Goal: Task Accomplishment & Management: Manage account settings

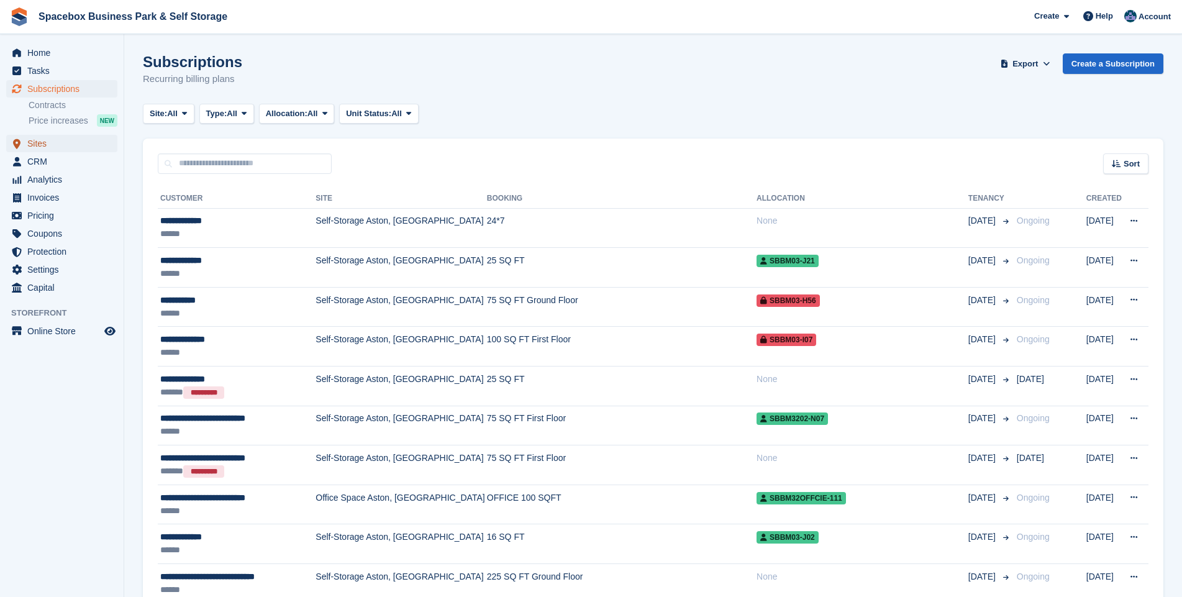
click at [35, 144] on span "Sites" at bounding box center [64, 143] width 75 height 17
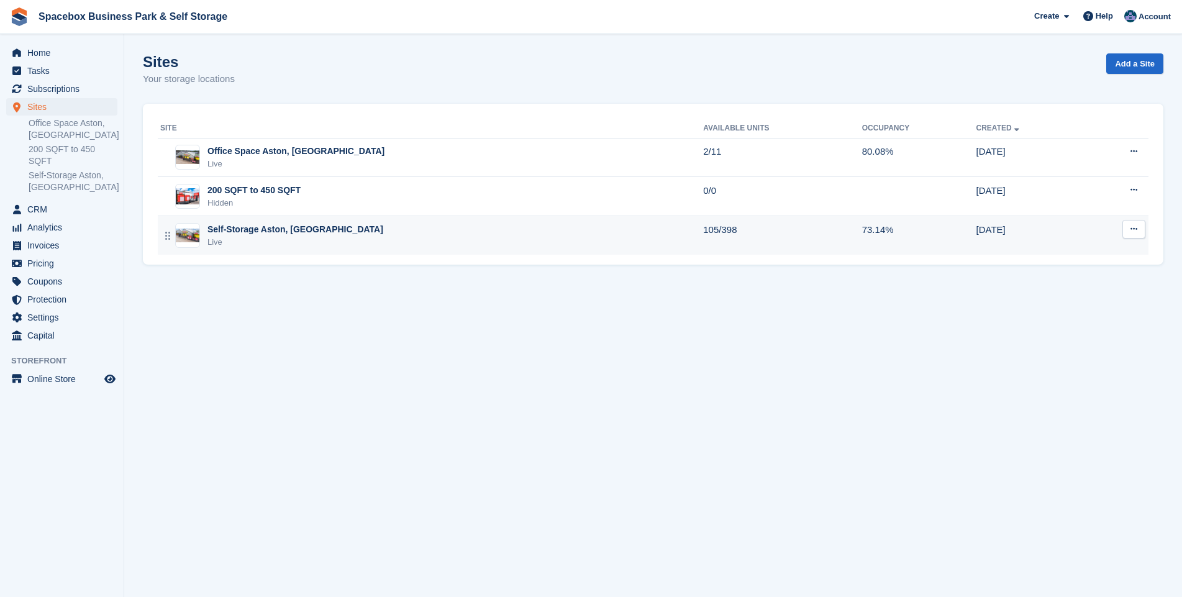
click at [230, 239] on div "Live" at bounding box center [295, 242] width 176 height 12
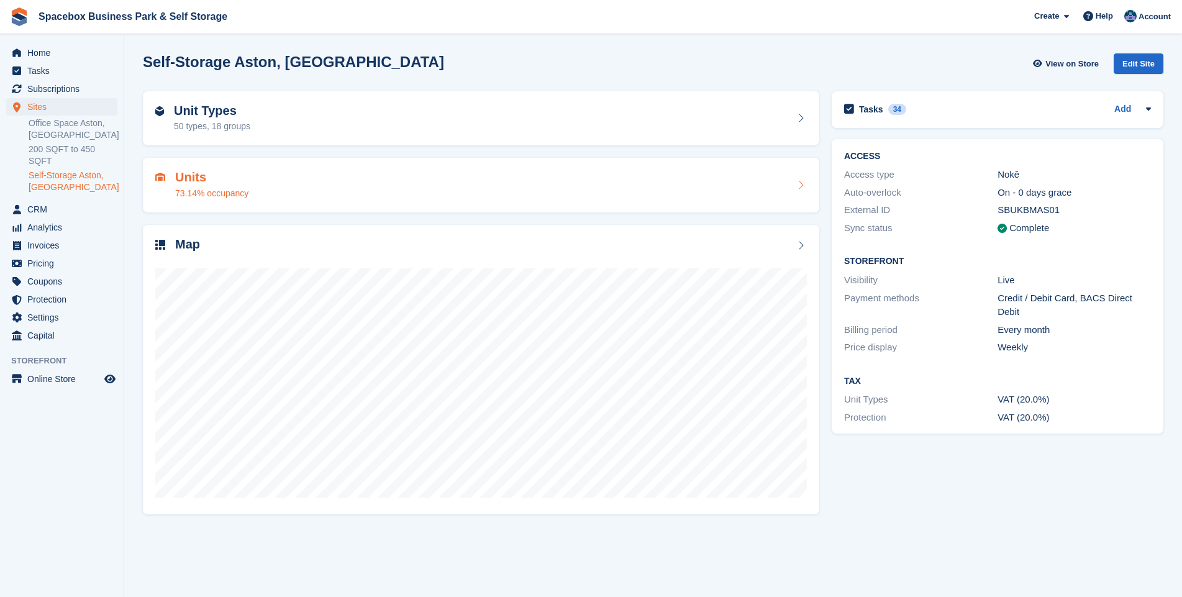
click at [188, 184] on h2 "Units" at bounding box center [211, 177] width 73 height 14
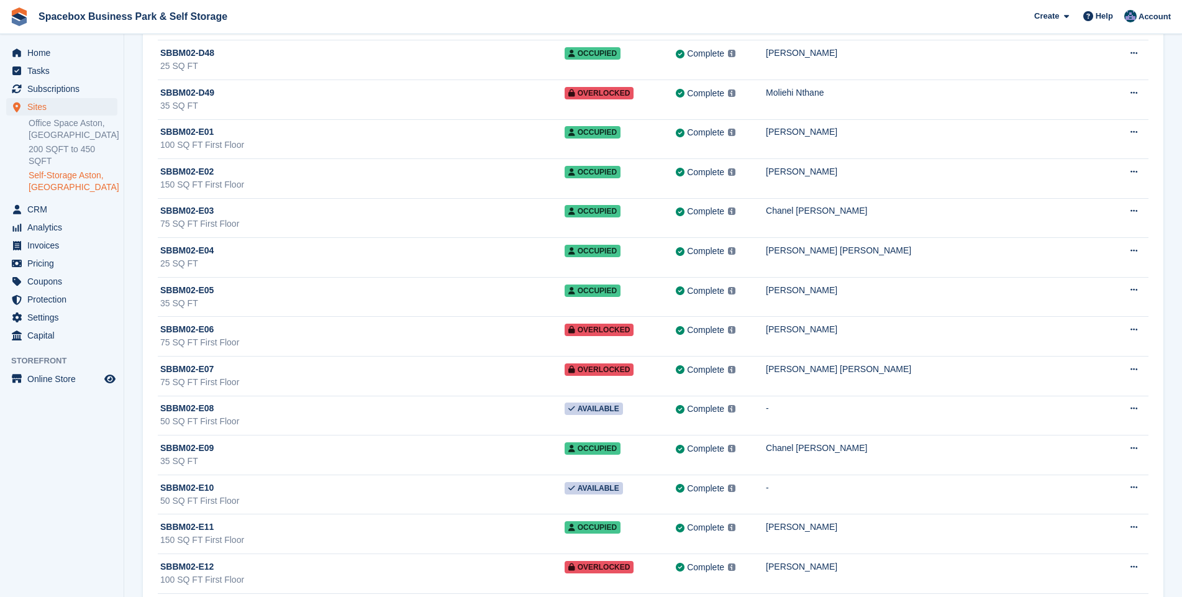
scroll to position [5012, 0]
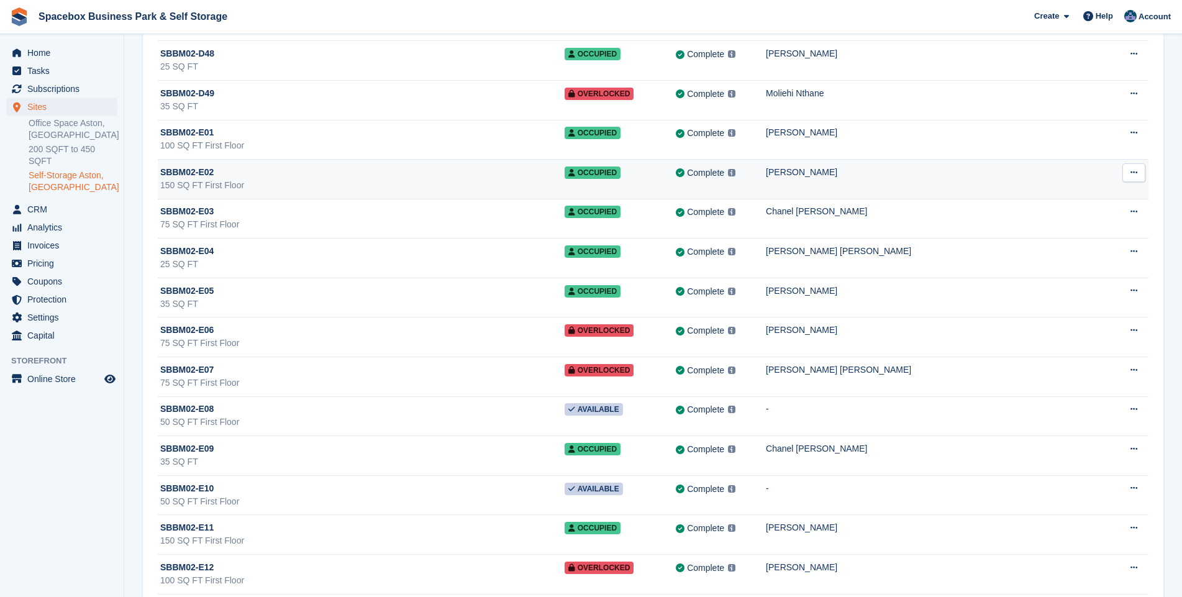
click at [214, 179] on div "150 SQ FT First Floor" at bounding box center [362, 185] width 404 height 13
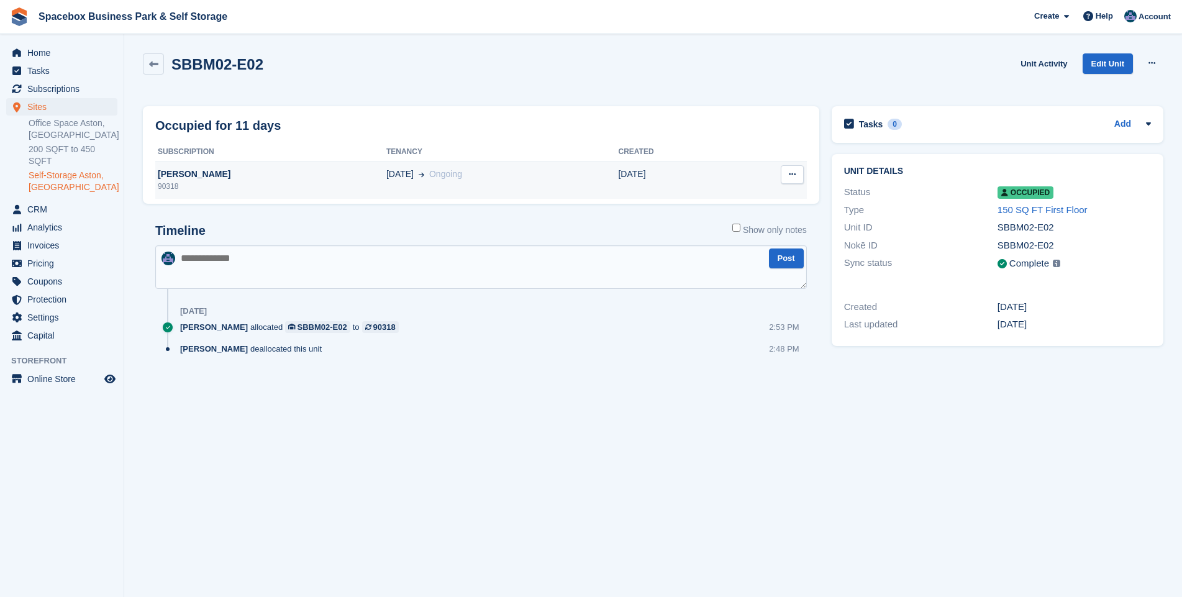
click at [186, 178] on div "[PERSON_NAME]" at bounding box center [270, 174] width 231 height 13
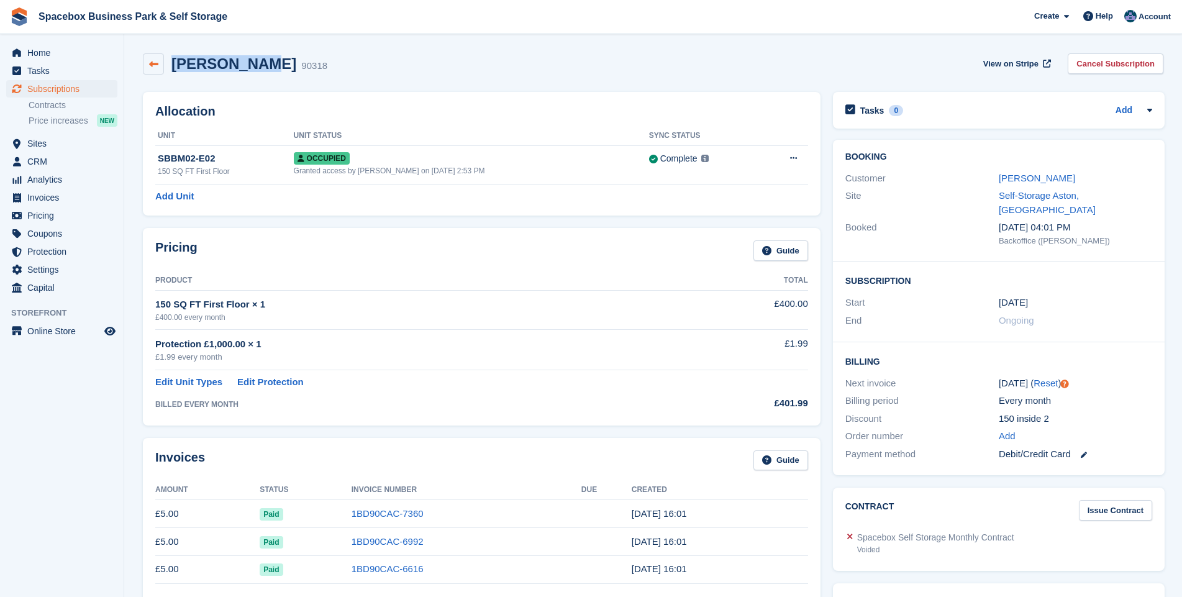
drag, startPoint x: 260, startPoint y: 63, endPoint x: 158, endPoint y: 65, distance: 101.9
click at [158, 65] on div "[PERSON_NAME] 90318" at bounding box center [235, 63] width 184 height 21
drag, startPoint x: 158, startPoint y: 65, endPoint x: 199, endPoint y: 64, distance: 41.0
copy div "[PERSON_NAME]"
click at [55, 86] on span "Subscriptions" at bounding box center [64, 88] width 75 height 17
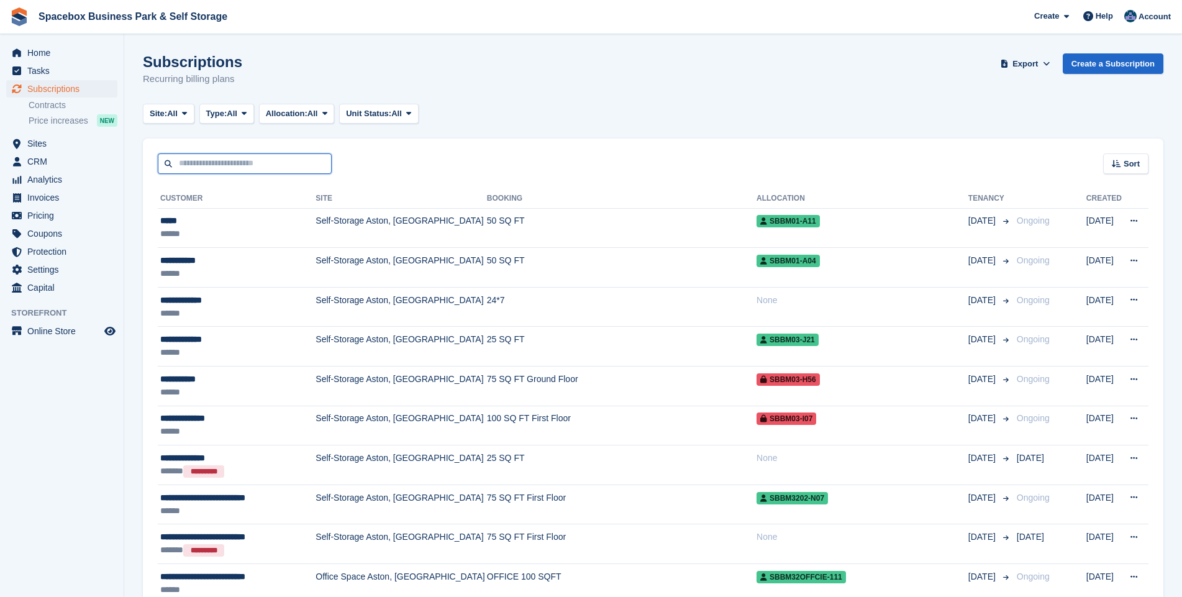
click at [233, 161] on input "text" at bounding box center [245, 163] width 174 height 20
type input "*****"
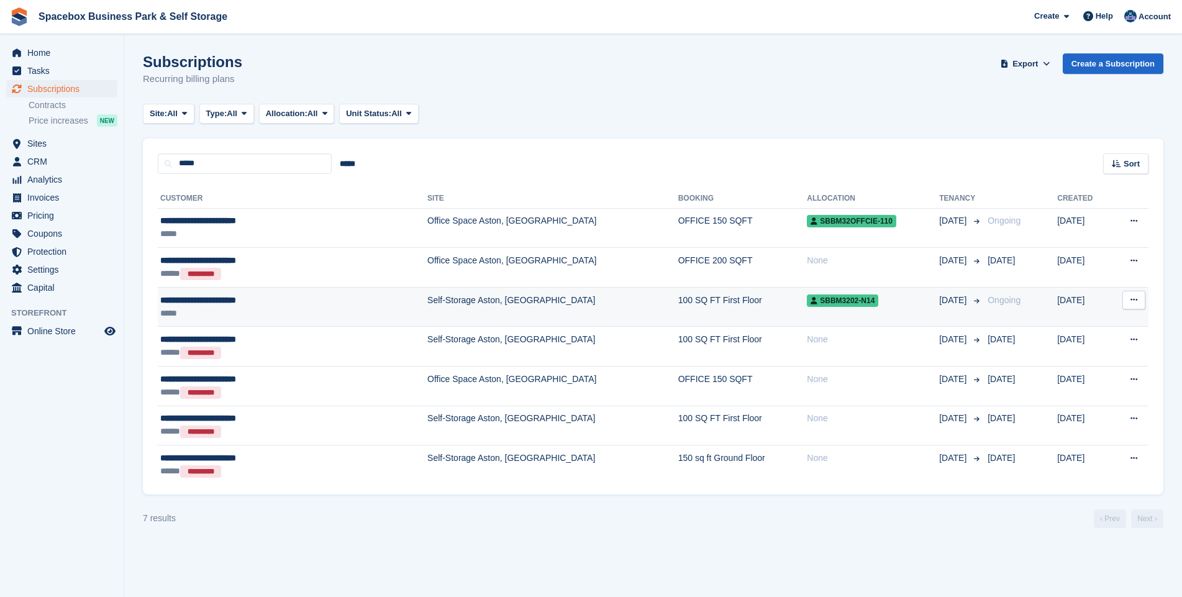
click at [427, 299] on td "Self-Storage Aston, [GEOGRAPHIC_DATA]" at bounding box center [552, 307] width 251 height 40
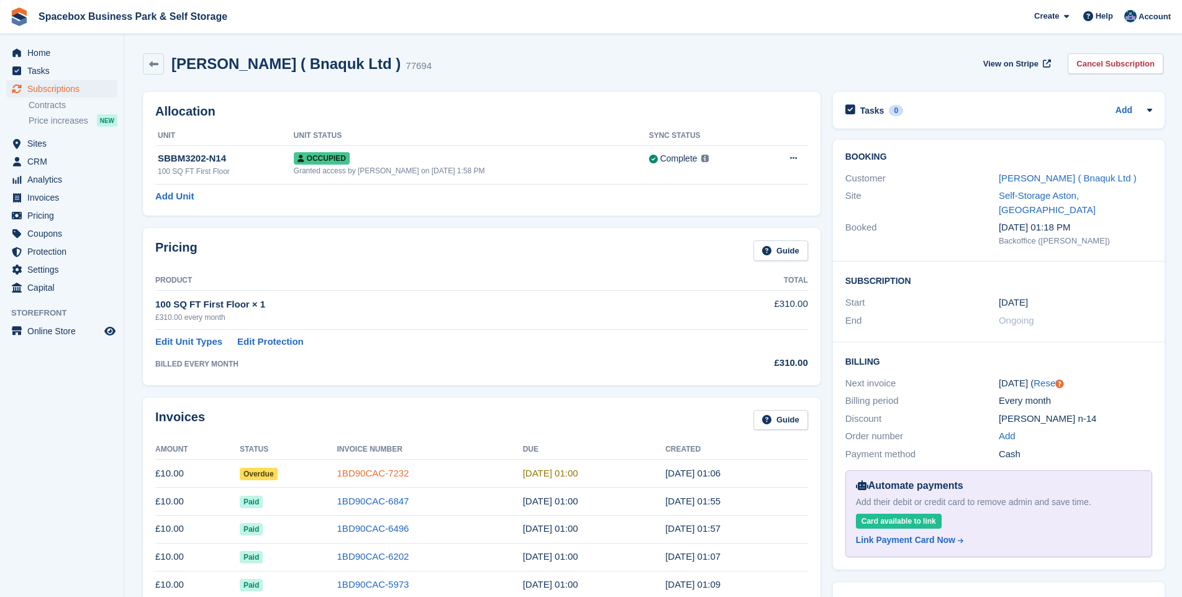
click at [378, 470] on link "1BD90CAC-7232" at bounding box center [373, 473] width 72 height 11
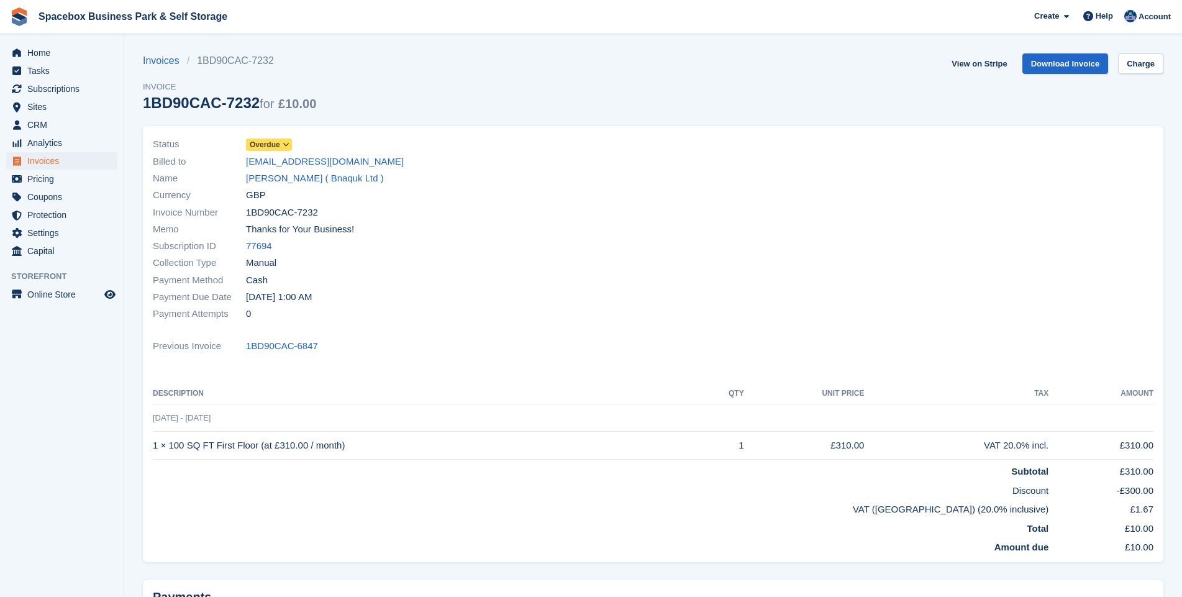
click at [284, 143] on icon at bounding box center [286, 144] width 7 height 7
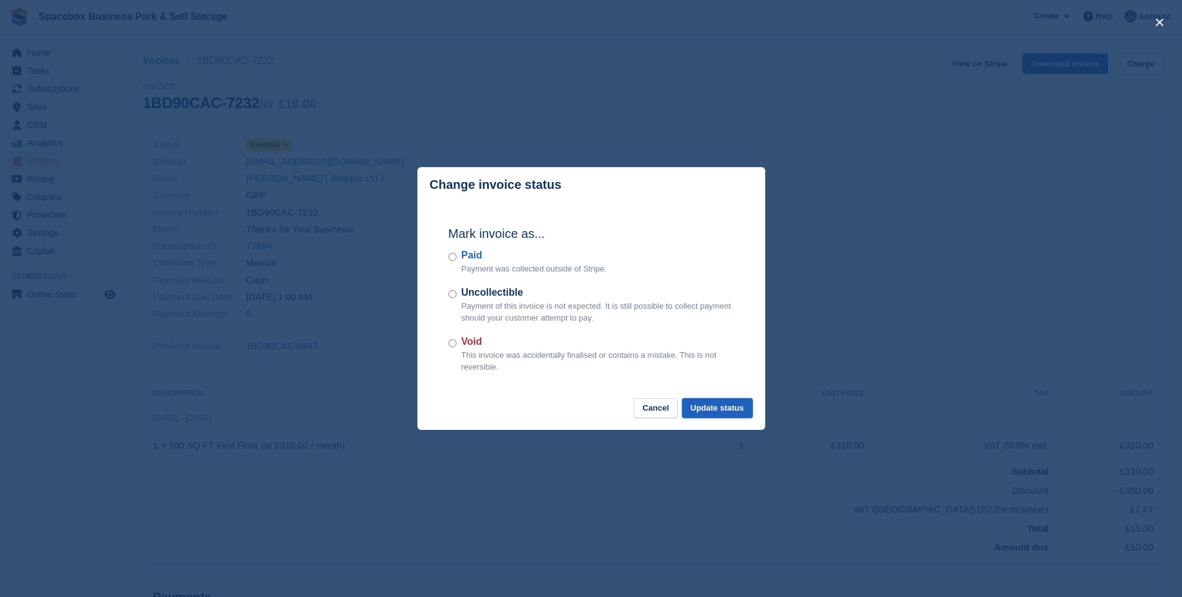
click at [736, 407] on button "Update status" at bounding box center [717, 408] width 71 height 20
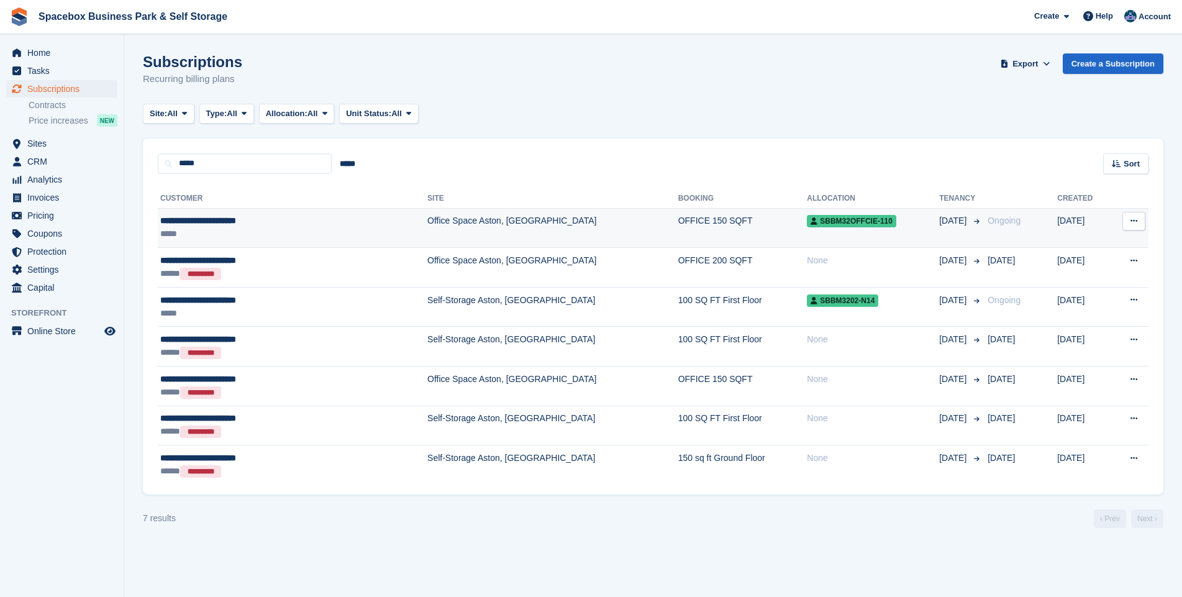
click at [427, 220] on td "Office Space Aston, [GEOGRAPHIC_DATA]" at bounding box center [552, 228] width 251 height 40
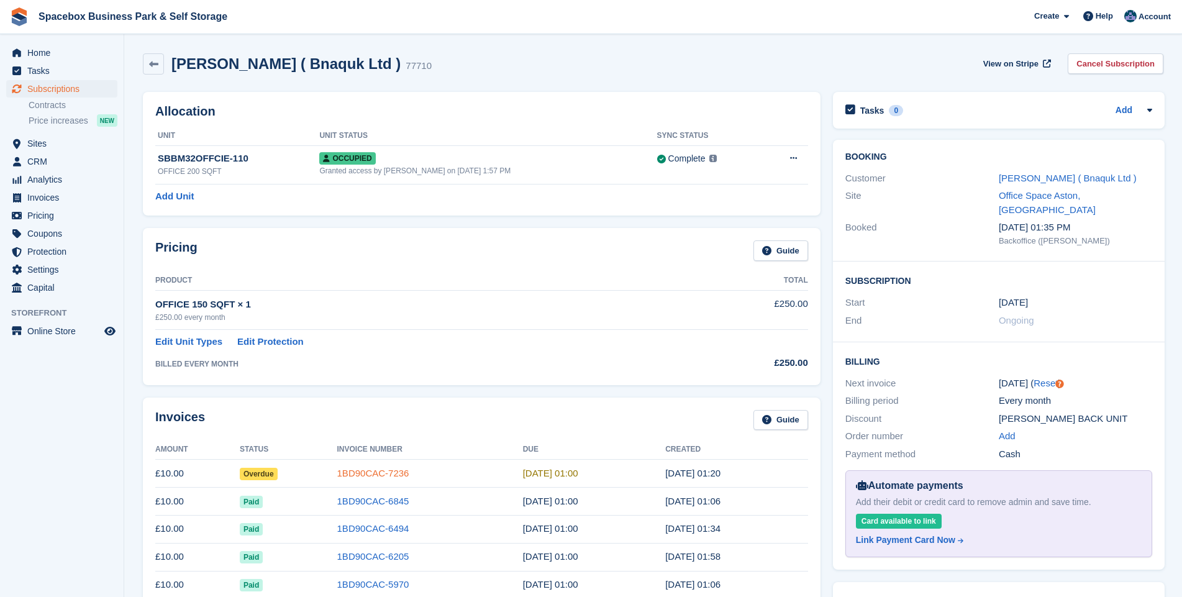
click at [385, 475] on link "1BD90CAC-7236" at bounding box center [373, 473] width 72 height 11
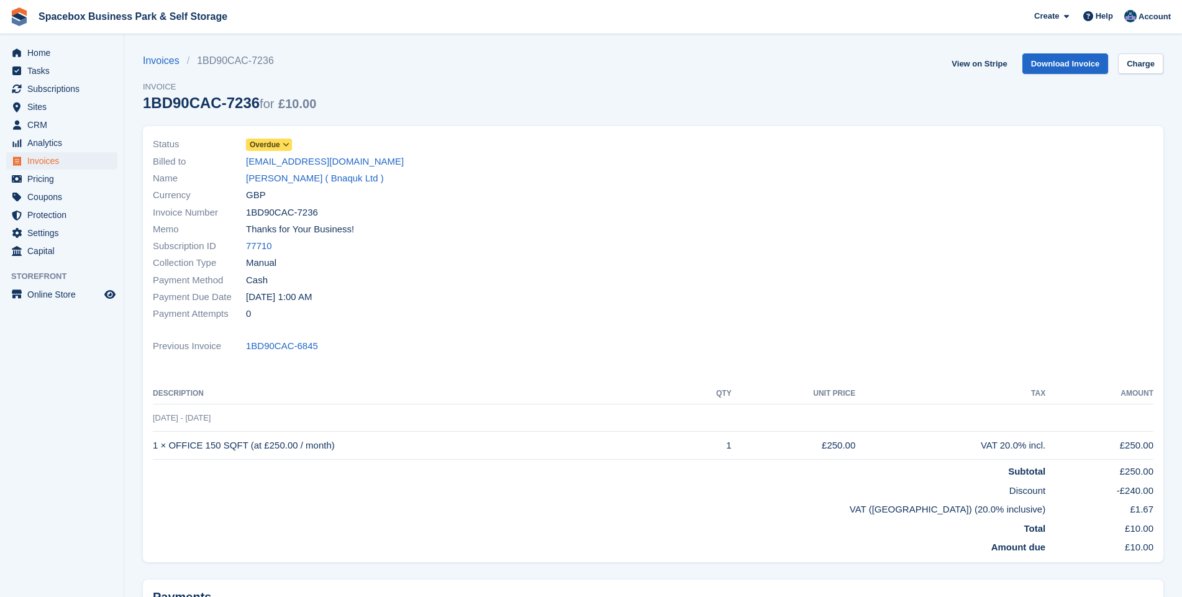
click at [283, 142] on icon at bounding box center [286, 144] width 7 height 7
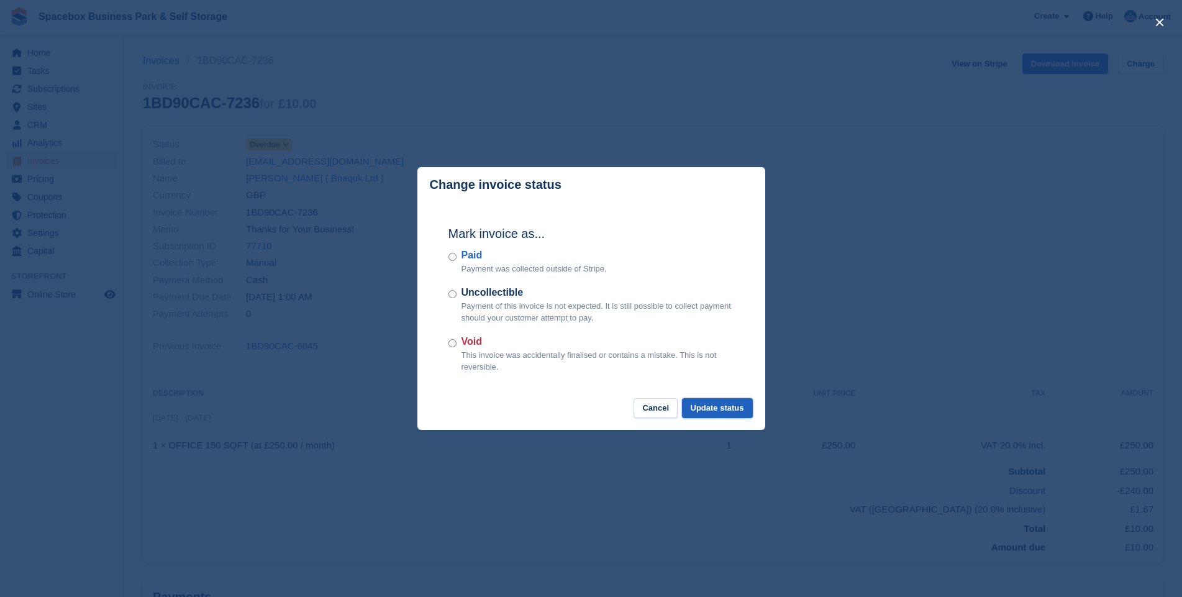
click at [725, 410] on button "Update status" at bounding box center [717, 408] width 71 height 20
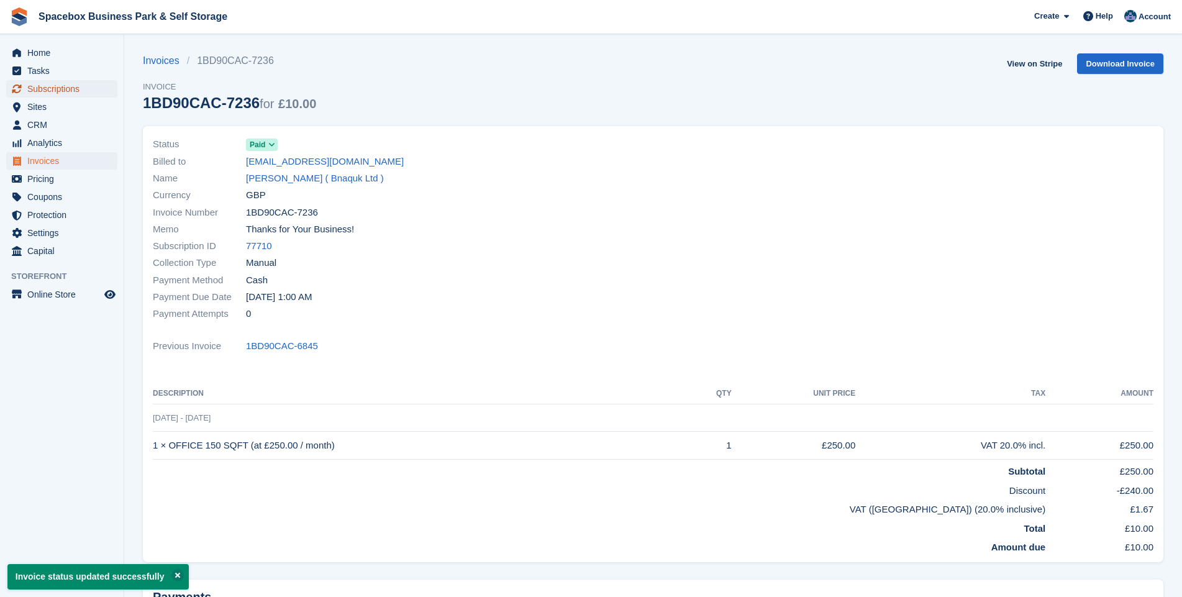
click at [47, 89] on span "Subscriptions" at bounding box center [64, 88] width 75 height 17
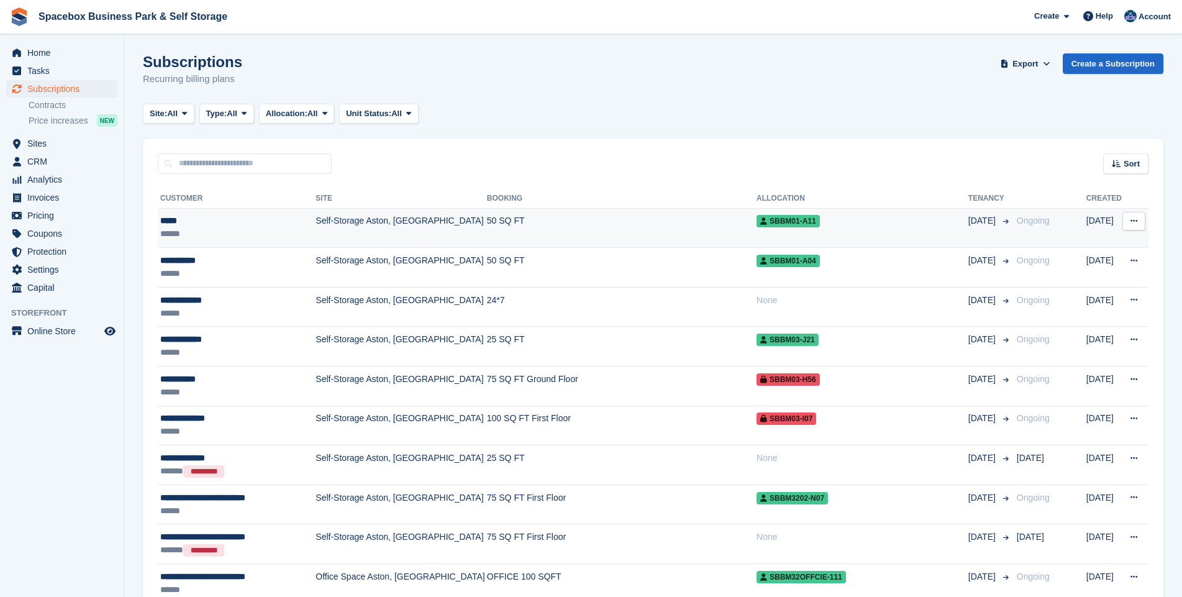
click at [365, 222] on td "Self-Storage Aston, [GEOGRAPHIC_DATA]" at bounding box center [400, 228] width 171 height 40
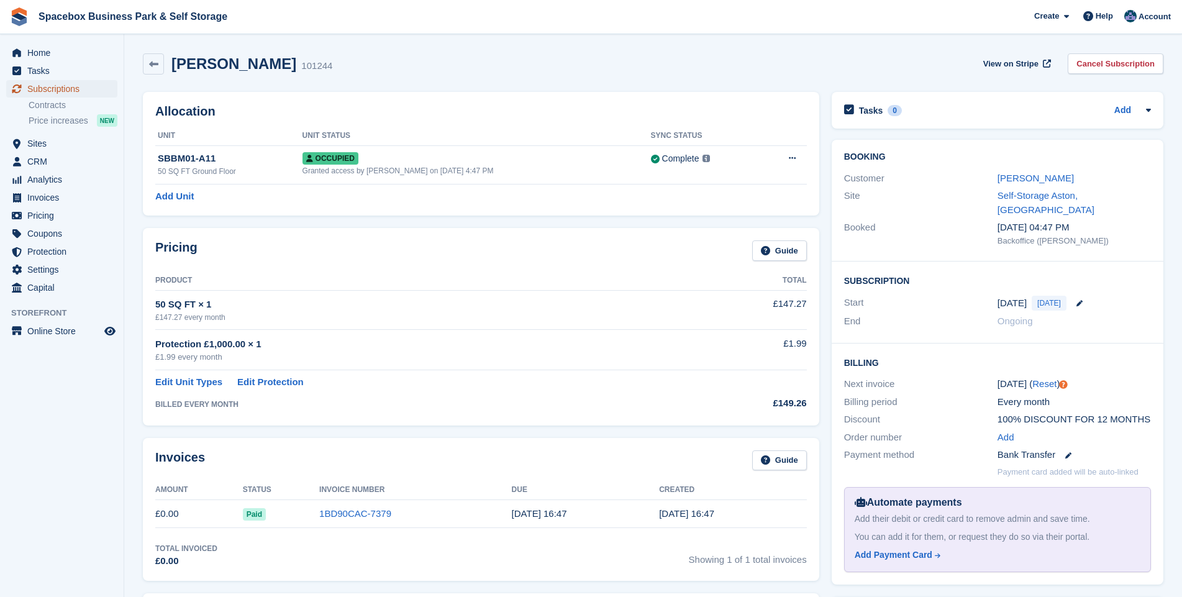
click at [40, 89] on span "Subscriptions" at bounding box center [64, 88] width 75 height 17
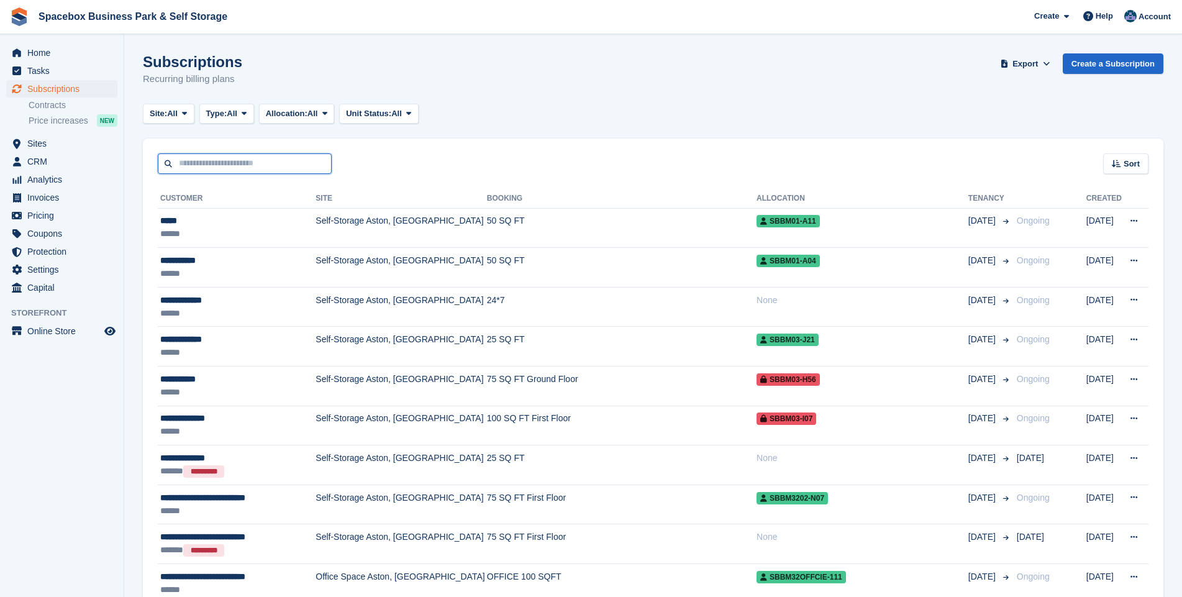
click at [227, 163] on input "text" at bounding box center [245, 163] width 174 height 20
type input "*****"
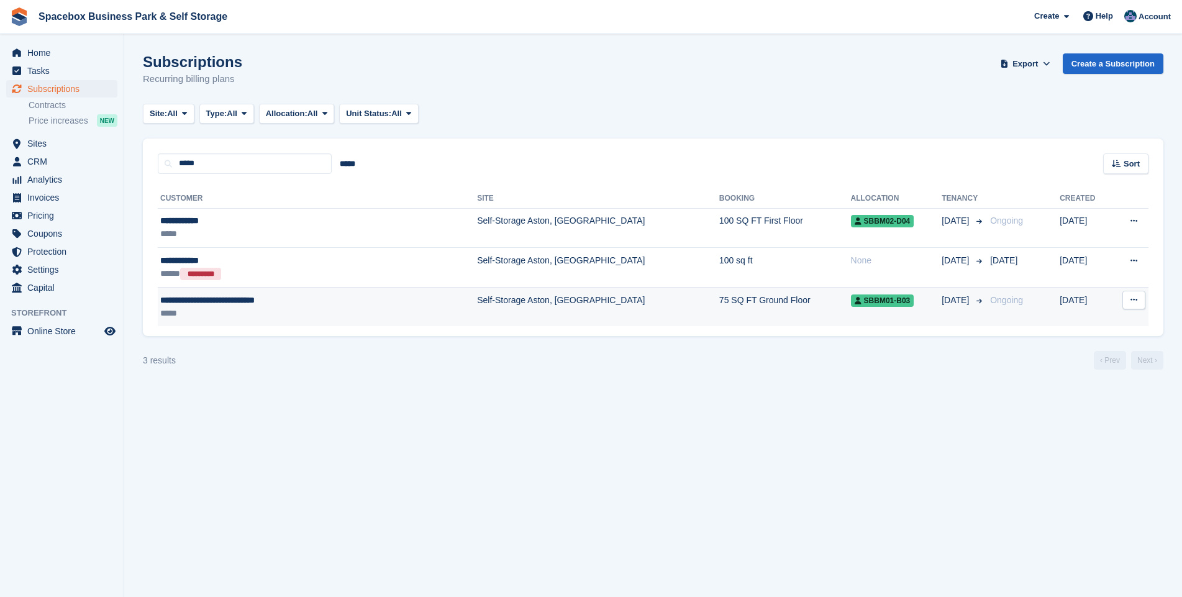
click at [477, 299] on td "Self-Storage Aston, [GEOGRAPHIC_DATA]" at bounding box center [598, 306] width 242 height 39
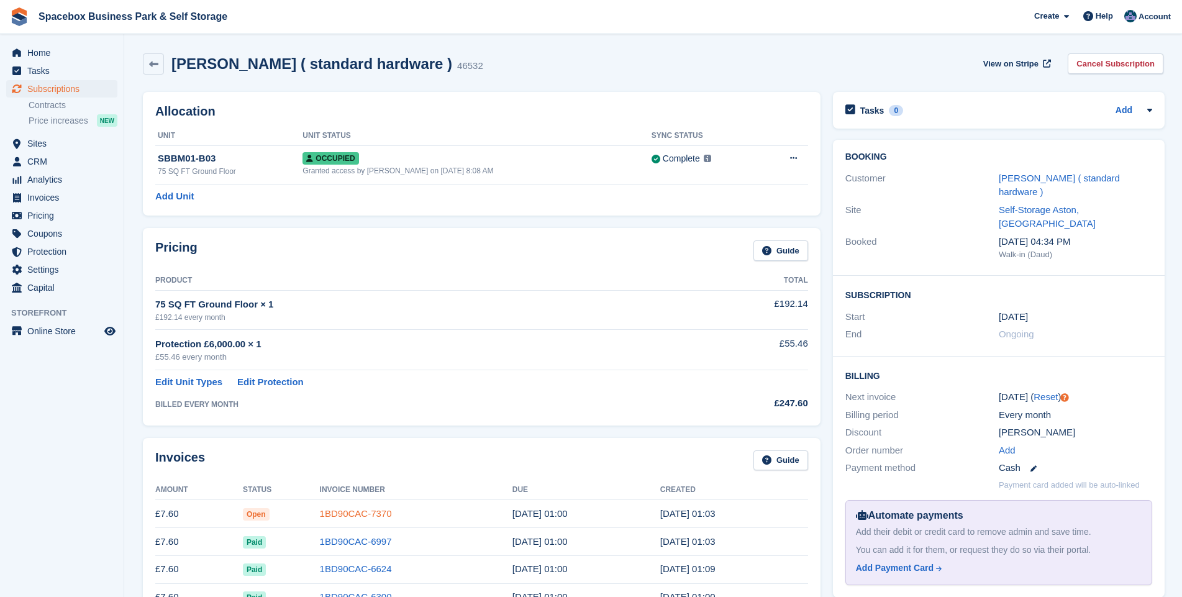
click at [345, 514] on link "1BD90CAC-7370" at bounding box center [356, 513] width 72 height 11
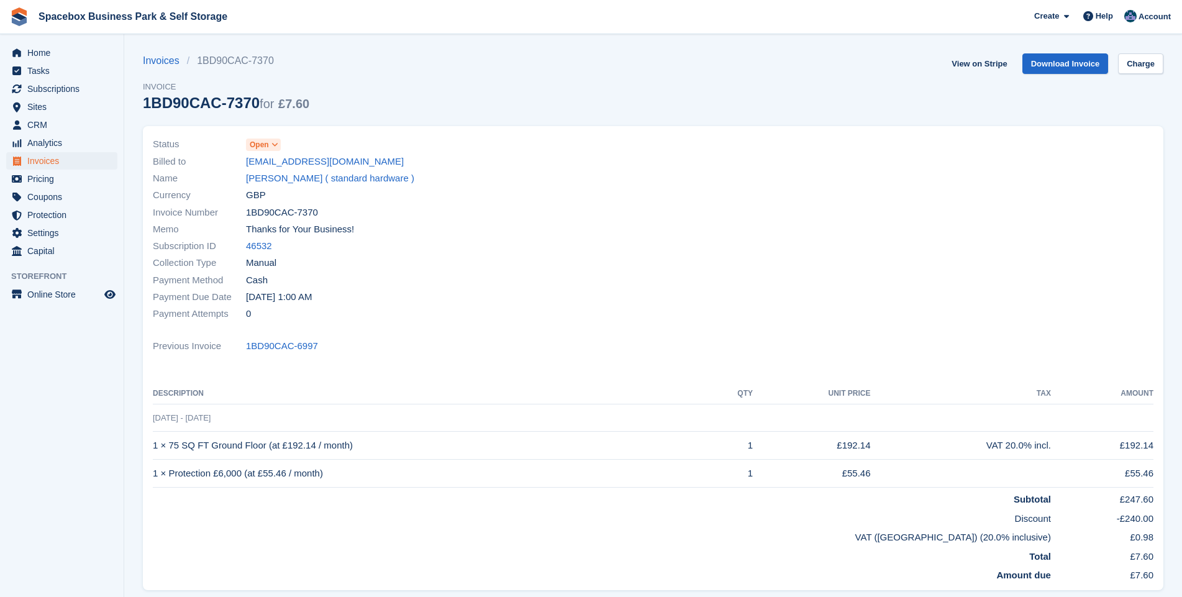
click at [272, 143] on icon at bounding box center [274, 144] width 7 height 7
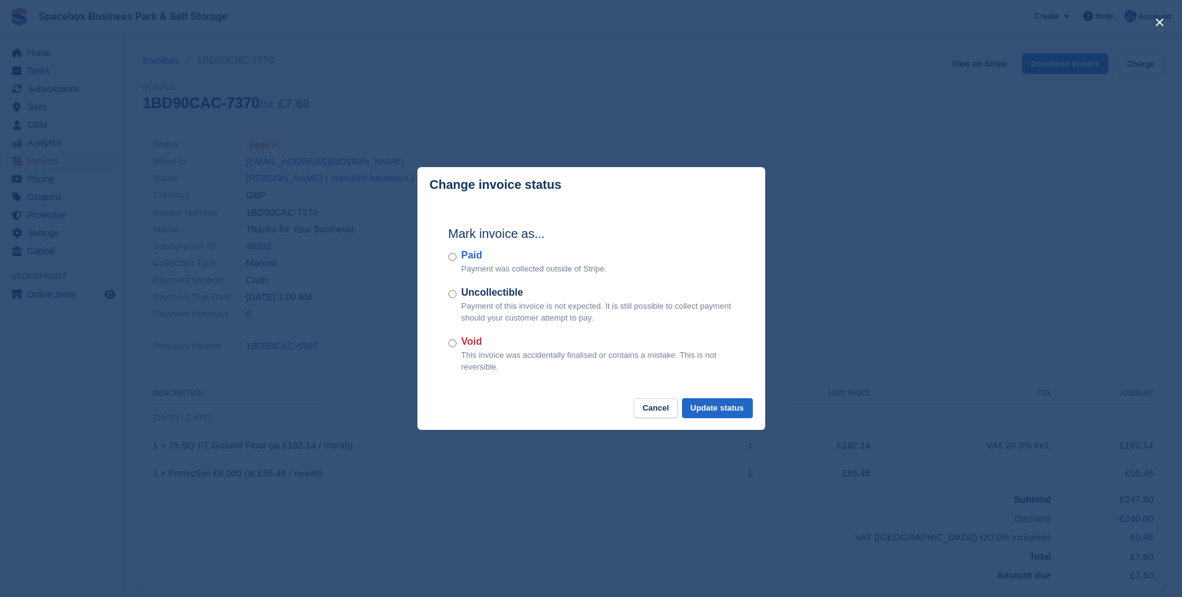
click at [457, 256] on div "Paid Payment was collected outside of Stripe." at bounding box center [591, 261] width 286 height 27
click at [720, 402] on button "Update status" at bounding box center [717, 408] width 71 height 20
